Goal: Entertainment & Leisure: Consume media (video, audio)

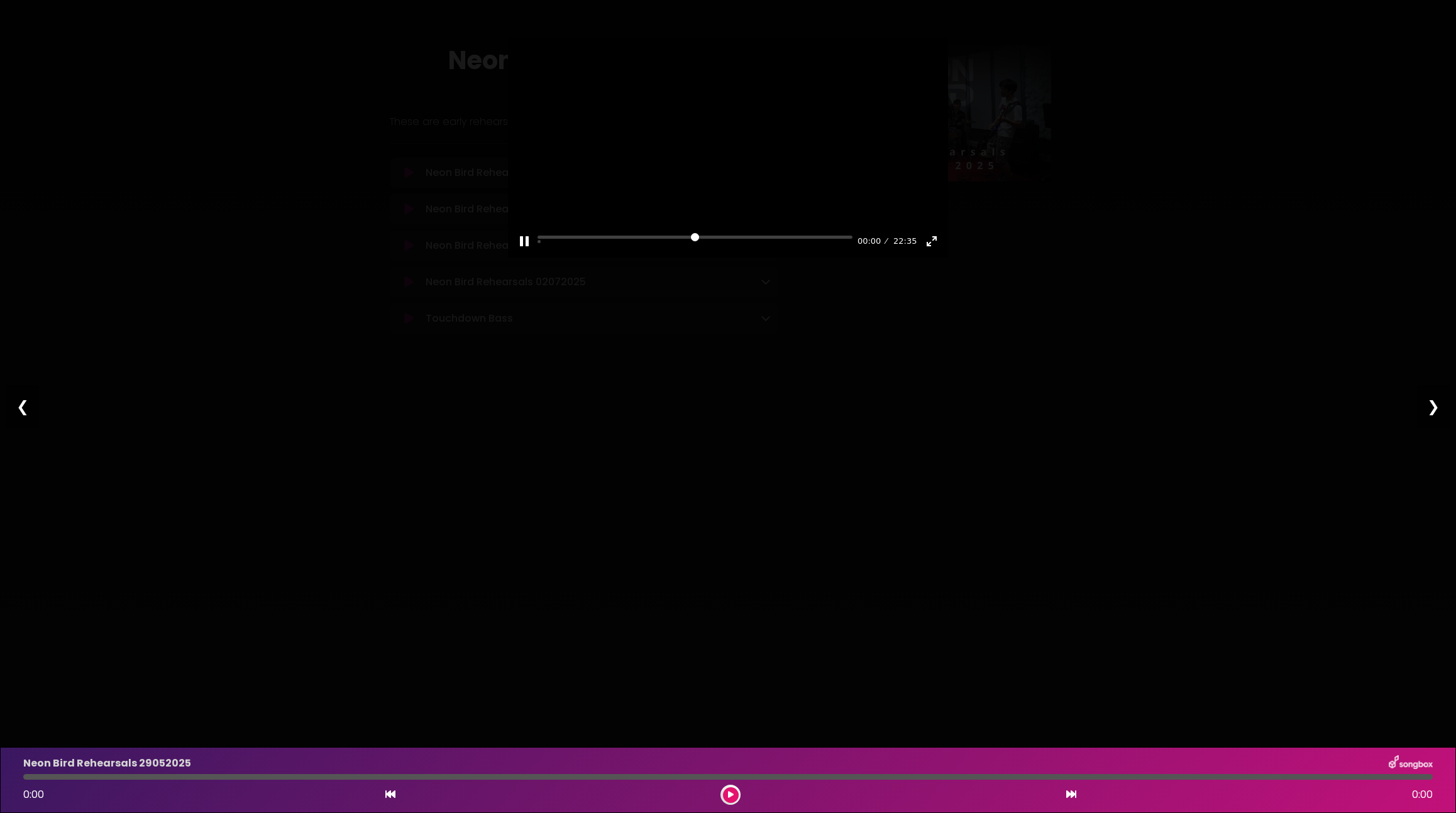
click at [929, 117] on div at bounding box center [728, 147] width 440 height 220
click at [931, 251] on button "Exit fullscreen Enter fullscreen" at bounding box center [931, 241] width 20 height 20
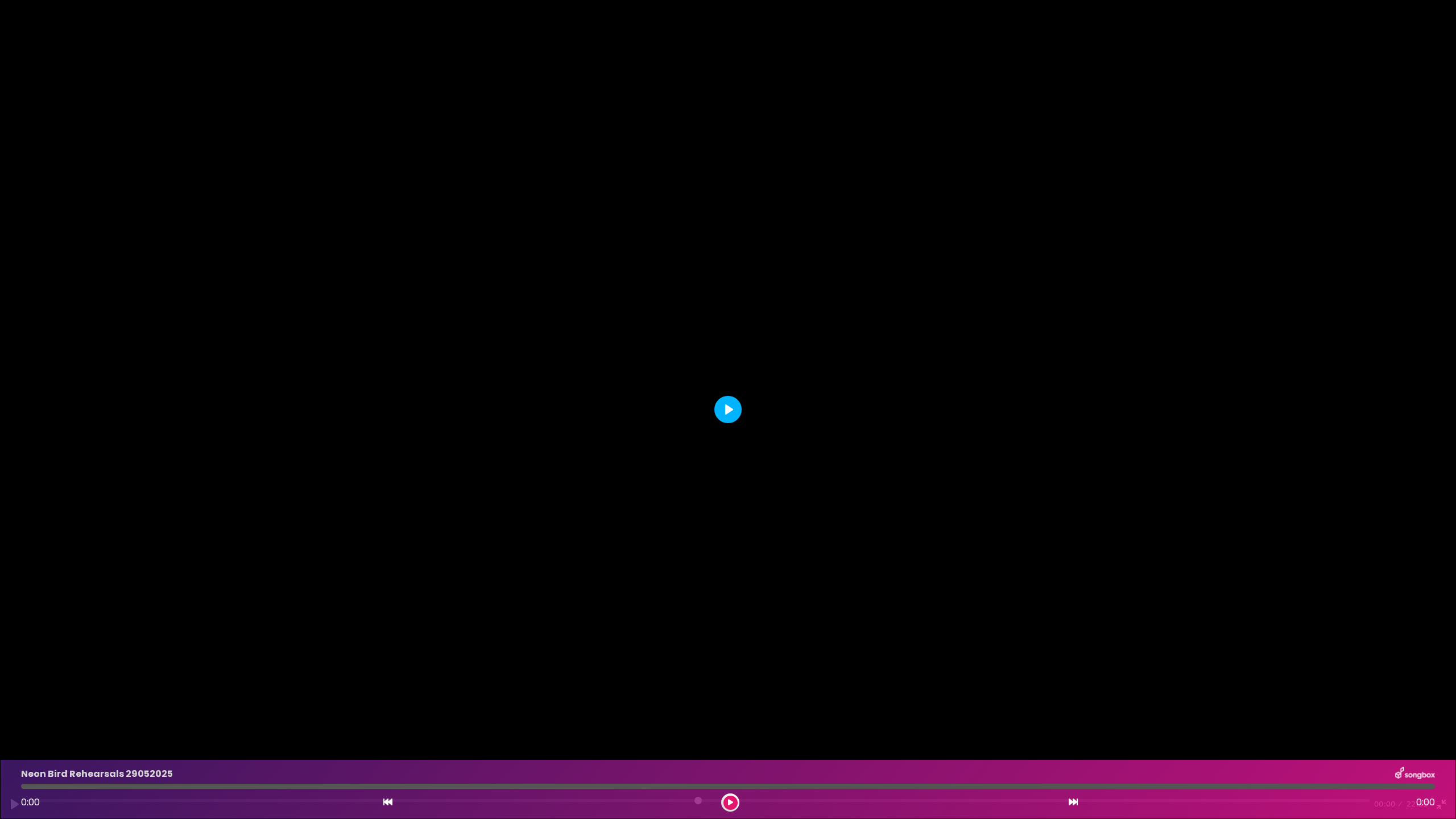
click at [727, 412] on button "Play" at bounding box center [728, 409] width 27 height 27
click at [97, 736] on input "Seek" at bounding box center [697, 804] width 1342 height 11
click at [143, 736] on input "Seek" at bounding box center [697, 804] width 1342 height 11
click at [162, 736] on input "Seek" at bounding box center [697, 804] width 1342 height 11
click at [980, 736] on div "Pause Play % buffered 16:14 03:23 22:35 Exit fullscreen Enter fullscreen" at bounding box center [728, 797] width 1456 height 44
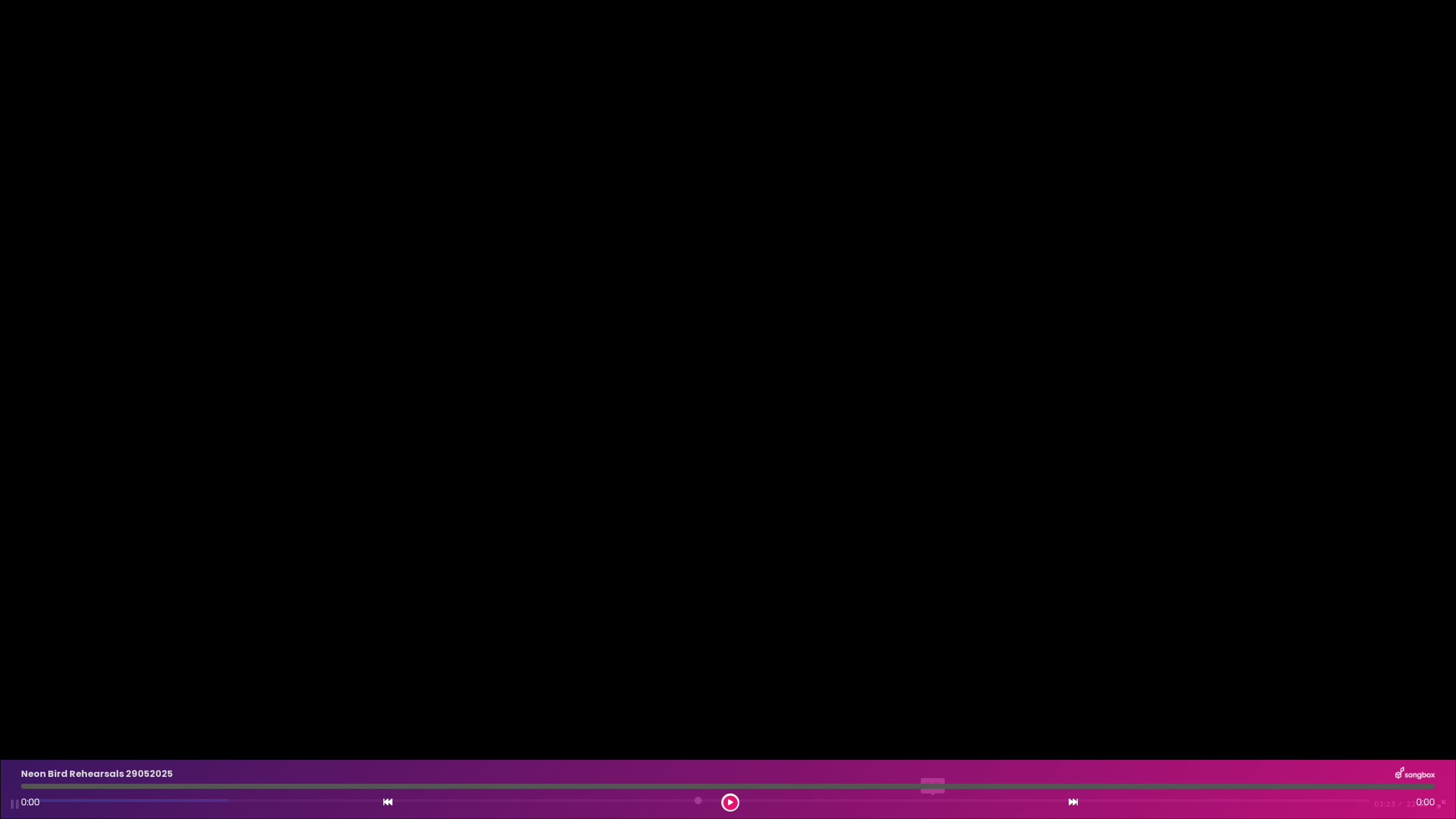
click at [933, 736] on input "Seek" at bounding box center [697, 804] width 1342 height 11
click at [904, 736] on div "Pause Play % buffered 15:47 15:16 22:35 Exit fullscreen Enter fullscreen" at bounding box center [728, 797] width 1456 height 44
click at [899, 736] on input "Seek" at bounding box center [697, 804] width 1342 height 11
click at [851, 736] on div "Pause Play % buffered 13:57 14:41 22:35 Exit fullscreen Enter fullscreen" at bounding box center [728, 797] width 1456 height 44
click at [840, 736] on input "Seek" at bounding box center [697, 804] width 1342 height 11
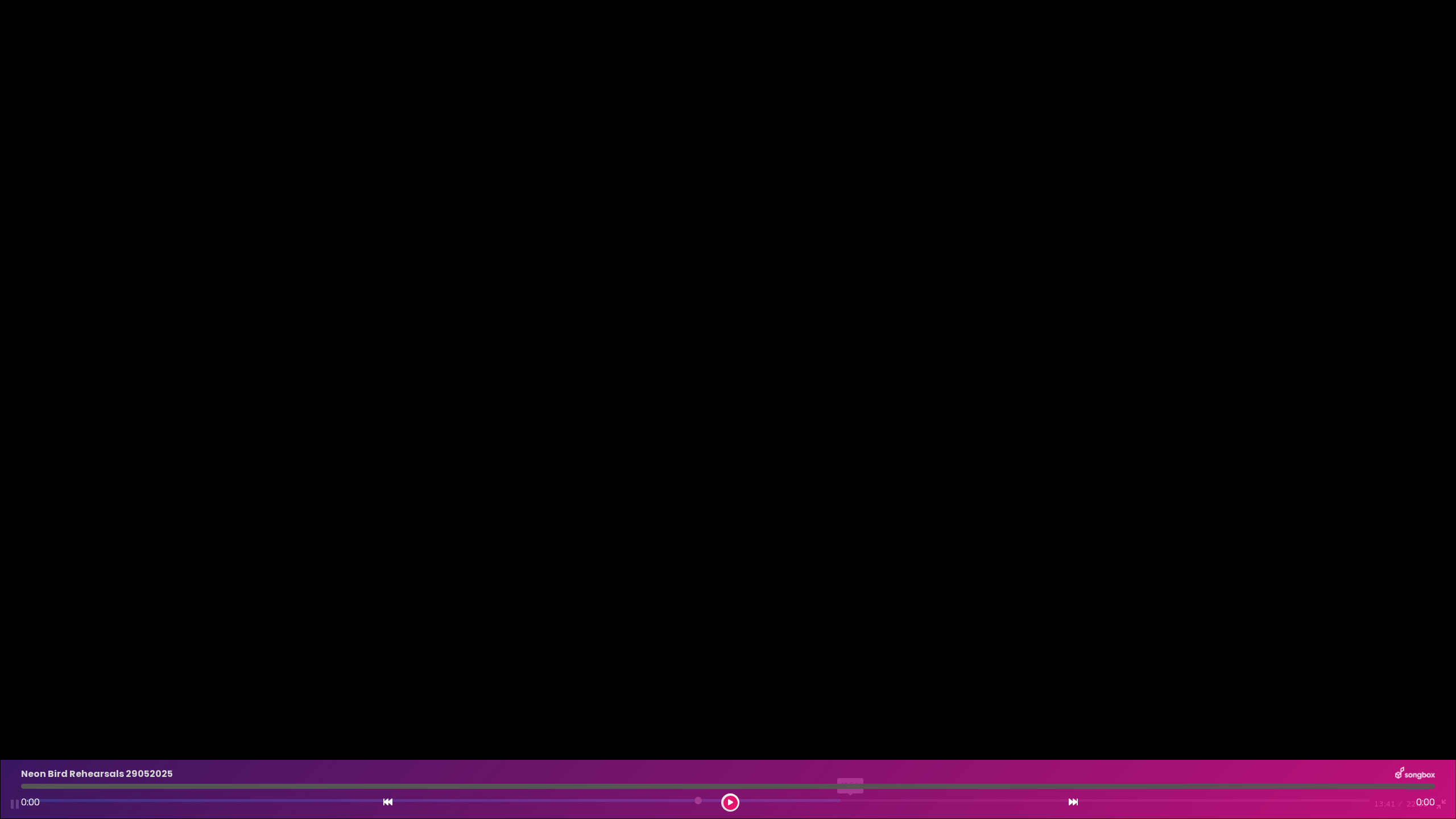
click at [851, 736] on input "Seek" at bounding box center [697, 804] width 1342 height 11
click at [899, 736] on input "Seek" at bounding box center [697, 804] width 1342 height 11
click at [953, 736] on input "Seek" at bounding box center [697, 804] width 1342 height 11
click at [1005, 736] on input "Seek" at bounding box center [697, 804] width 1342 height 11
click at [1045, 736] on input "Seek" at bounding box center [697, 804] width 1342 height 11
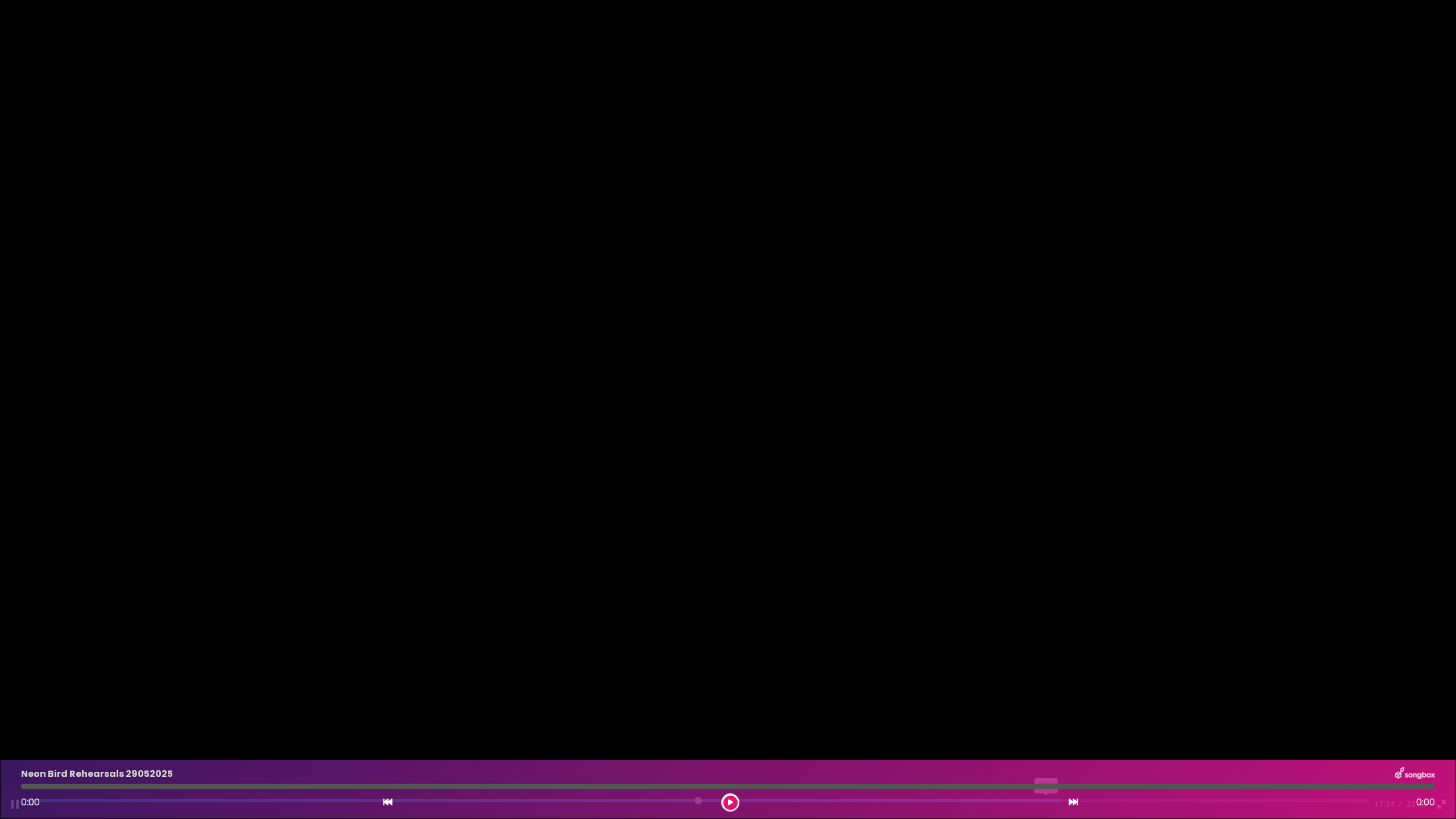
click at [1046, 736] on input "Seek" at bounding box center [697, 804] width 1342 height 11
click at [1151, 736] on div "Pause Play % buffered 18:52 18:25 22:35 Exit fullscreen Enter fullscreen" at bounding box center [728, 797] width 1456 height 44
click at [1139, 736] on input "Seek" at bounding box center [697, 804] width 1342 height 11
click at [1250, 736] on input "Seek" at bounding box center [697, 804] width 1342 height 11
click at [1267, 736] on div "Pause Play % buffered 20:55 20:40 22:35 Exit fullscreen Enter fullscreen" at bounding box center [728, 797] width 1456 height 44
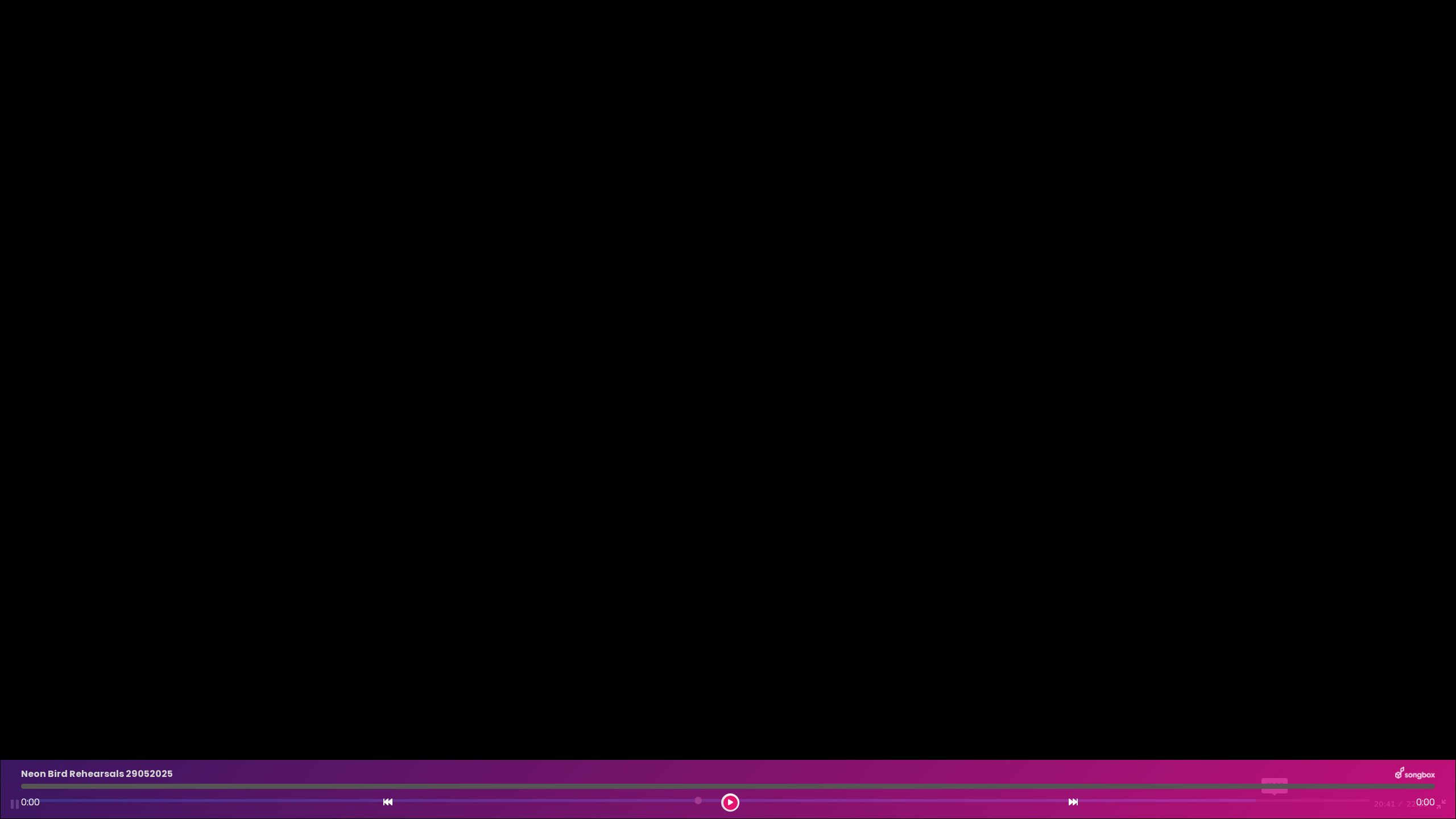
click at [1275, 736] on input "Seek" at bounding box center [697, 804] width 1342 height 11
click at [1317, 736] on button "Exit fullscreen Enter fullscreen" at bounding box center [1441, 804] width 18 height 18
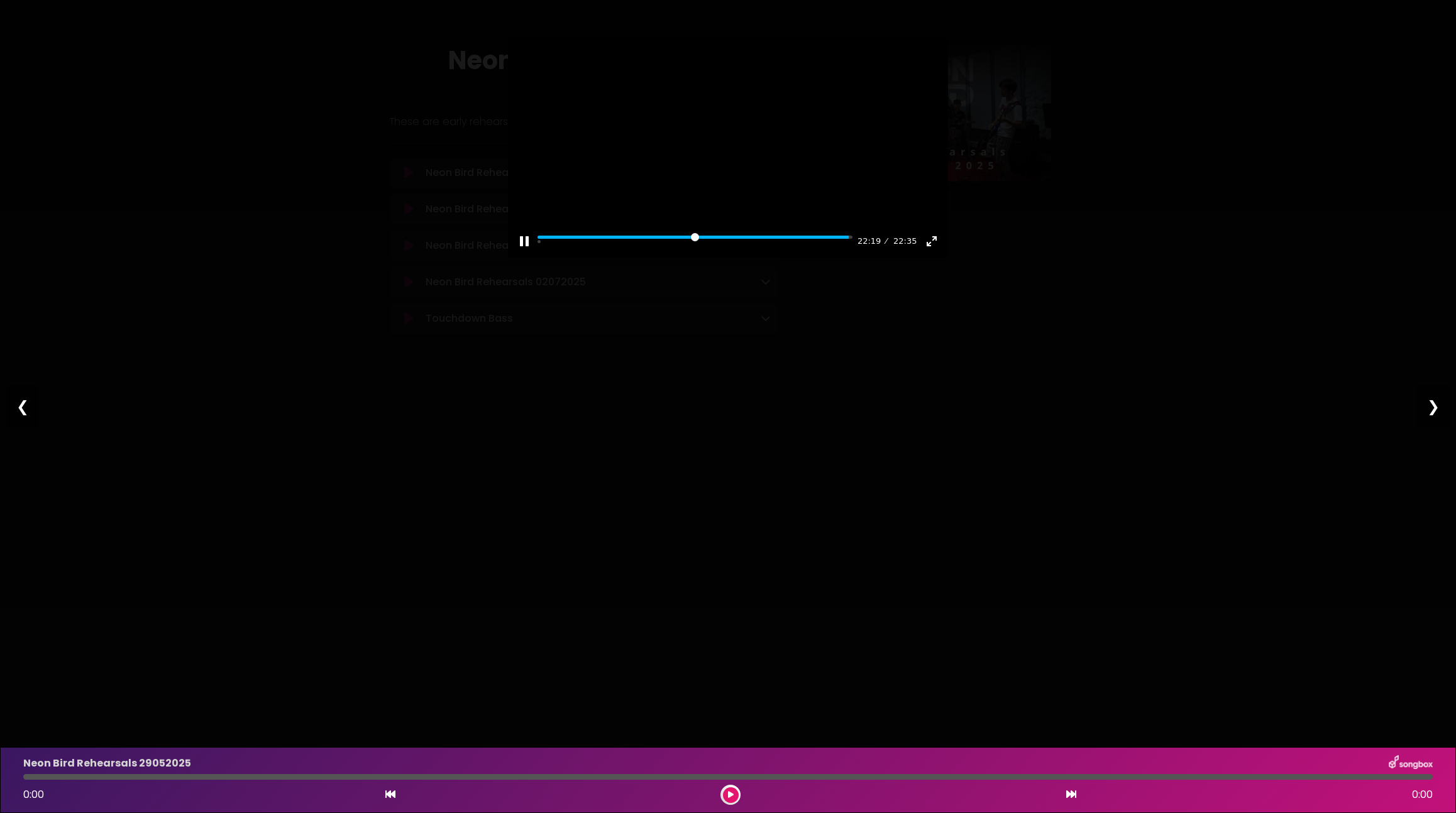
click at [695, 194] on div at bounding box center [728, 147] width 440 height 220
type input "*****"
